Goal: Information Seeking & Learning: Learn about a topic

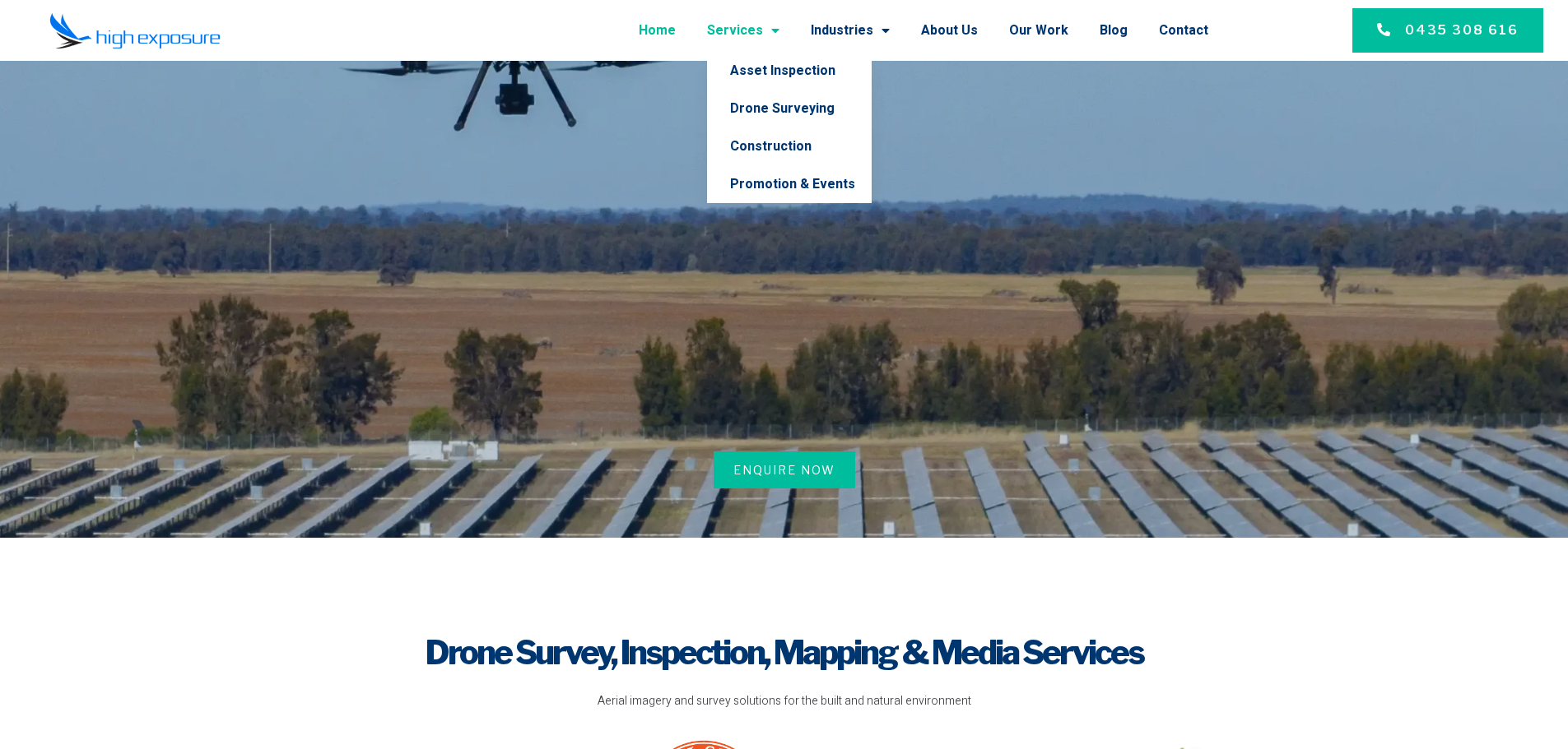
click at [758, 35] on link "Services" at bounding box center [742, 30] width 72 height 42
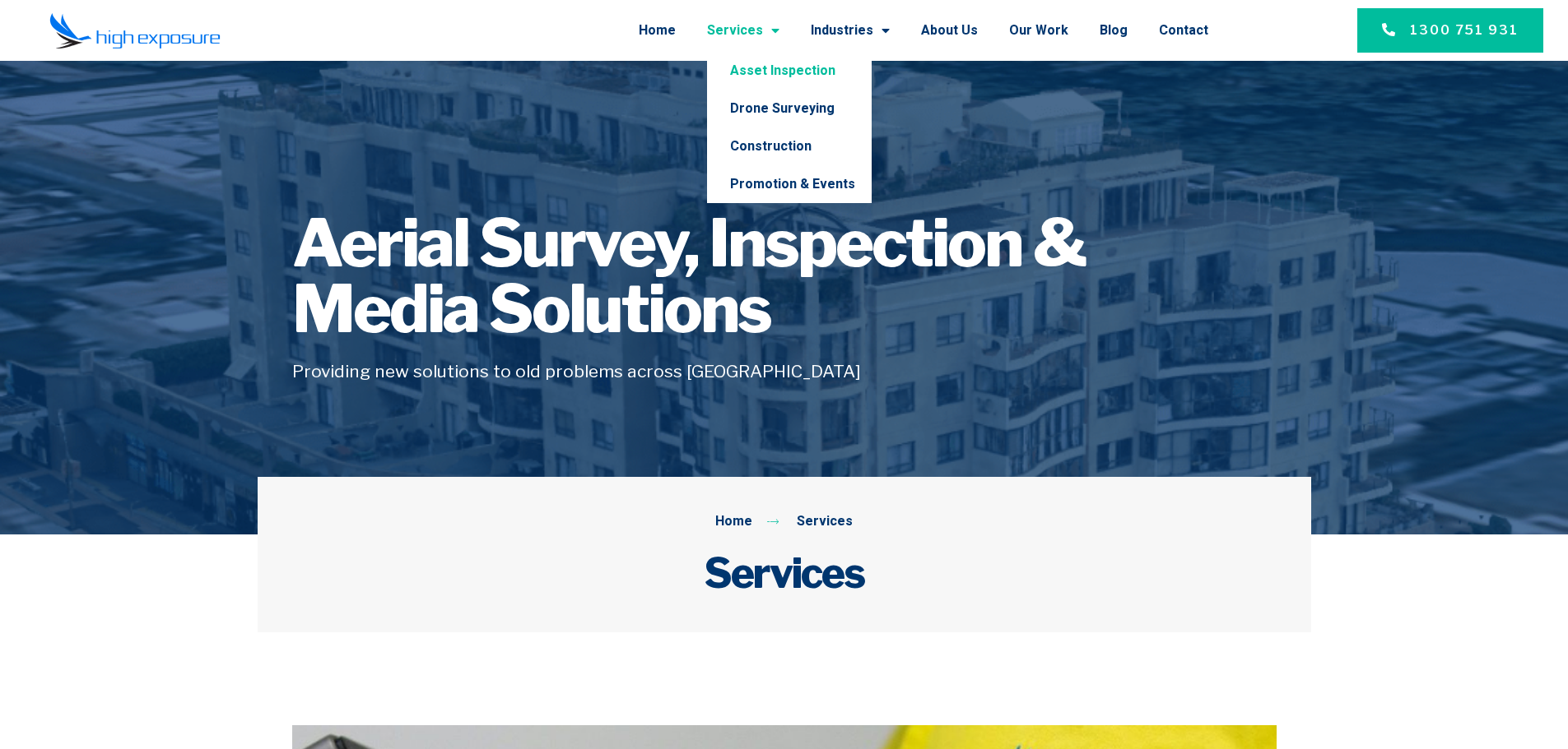
click at [808, 69] on link "Asset Inspection" at bounding box center [789, 70] width 164 height 38
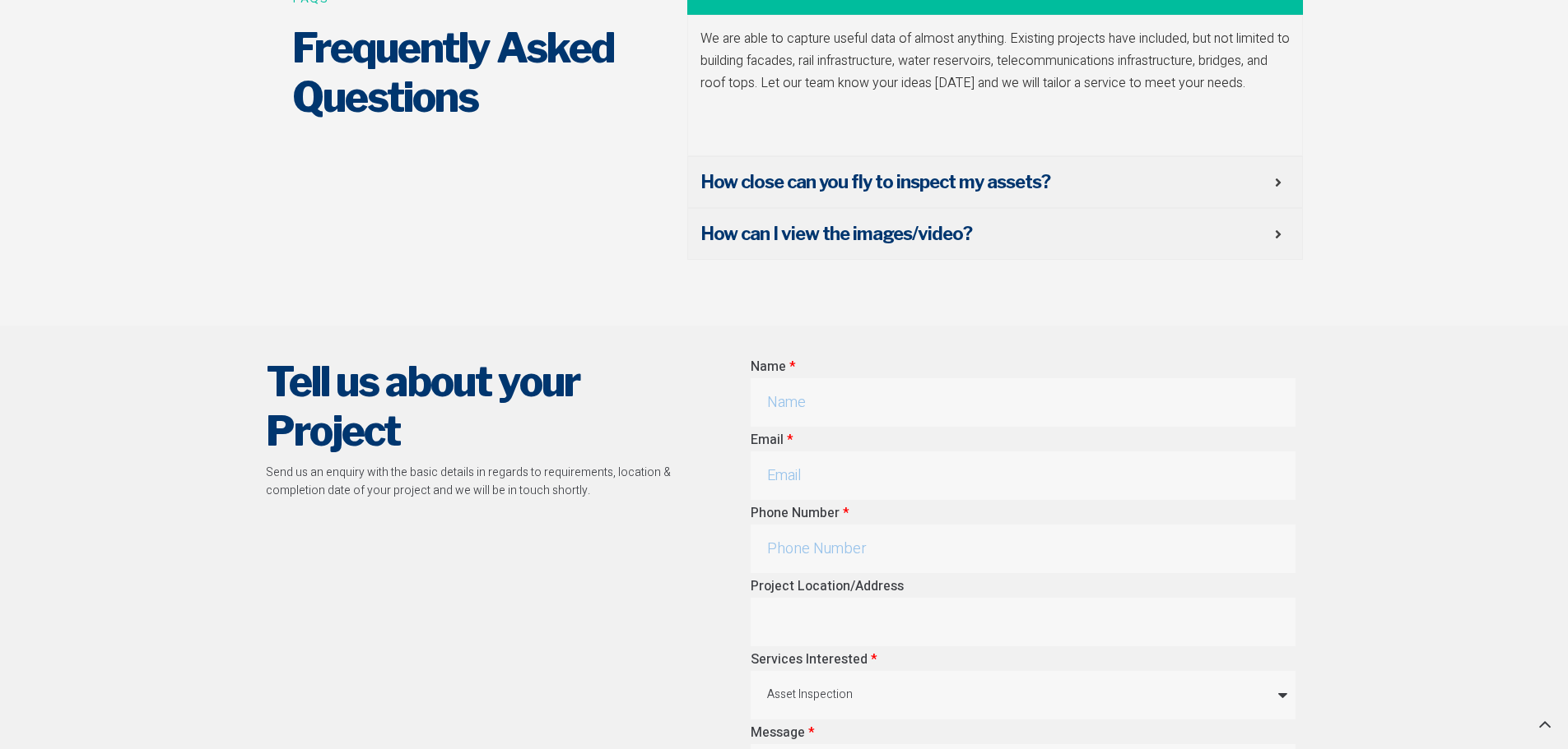
scroll to position [6663, 0]
